Goal: Information Seeking & Learning: Learn about a topic

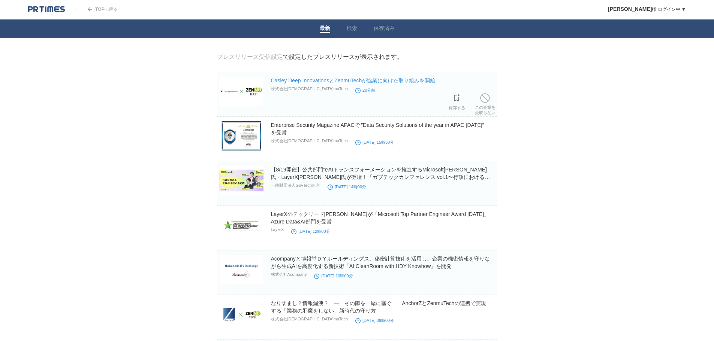
click at [362, 79] on link "Casley Deep InnovationsとZenmuTechが協業に向けた取り組みを開始" at bounding box center [353, 81] width 165 height 6
